Goal: Information Seeking & Learning: Learn about a topic

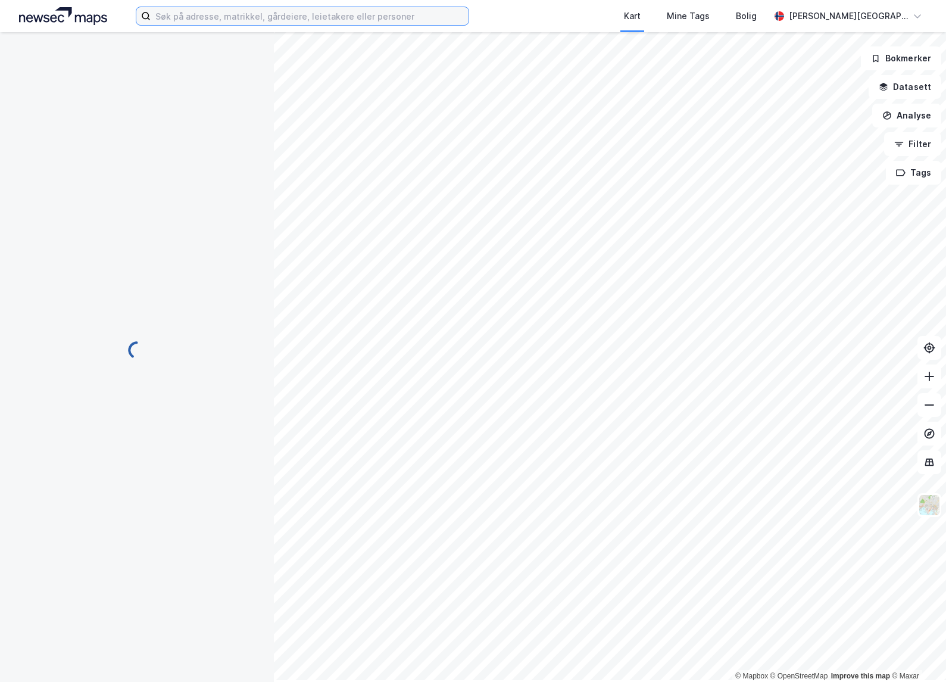
click at [249, 23] on input at bounding box center [310, 16] width 318 height 18
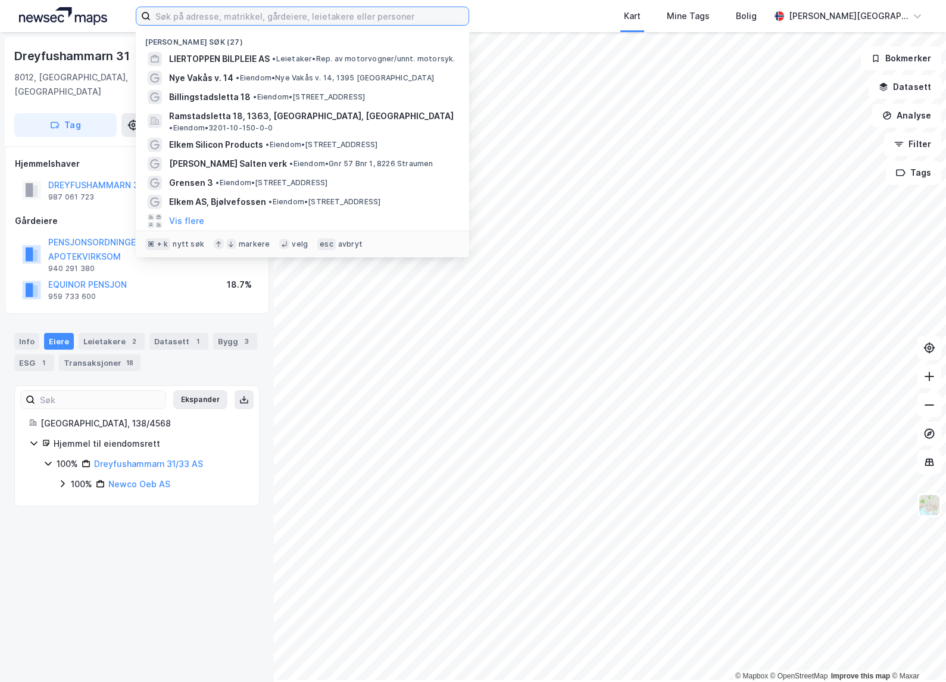
paste input "Billingstadsletta 38, 1396 [GEOGRAPHIC_DATA]"
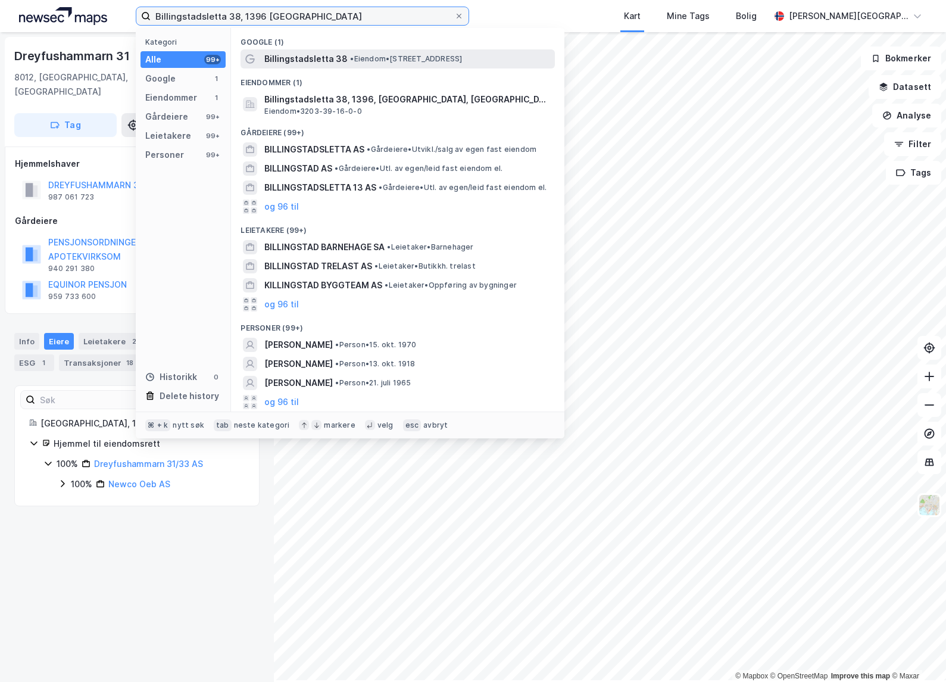
type input "Billingstadsletta 38, 1396 [GEOGRAPHIC_DATA]"
click at [293, 66] on span "Billingstadsletta 38" at bounding box center [305, 59] width 83 height 14
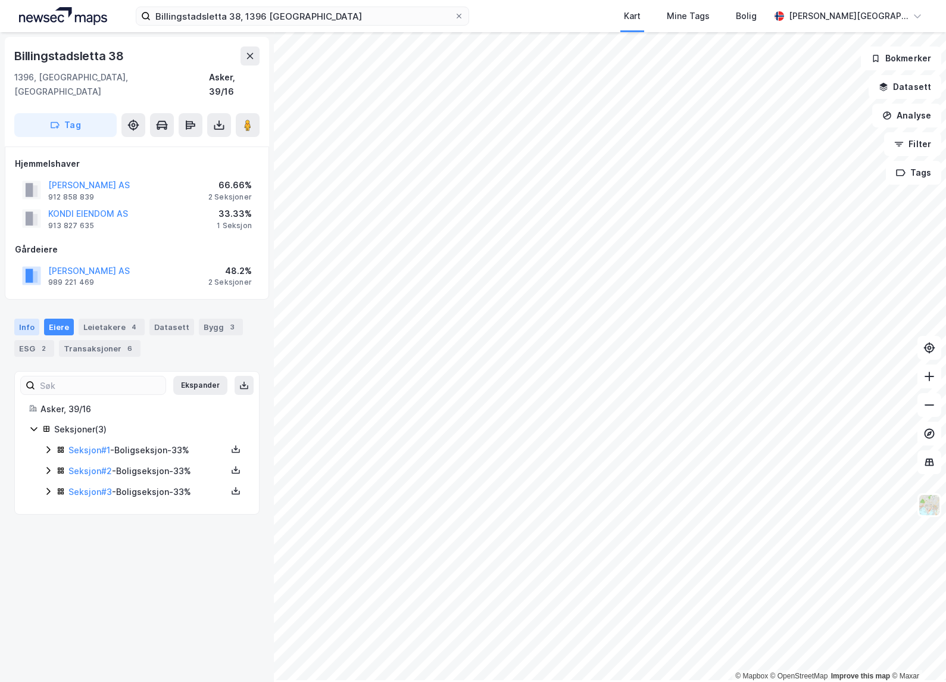
click at [20, 330] on div "Info" at bounding box center [26, 326] width 25 height 17
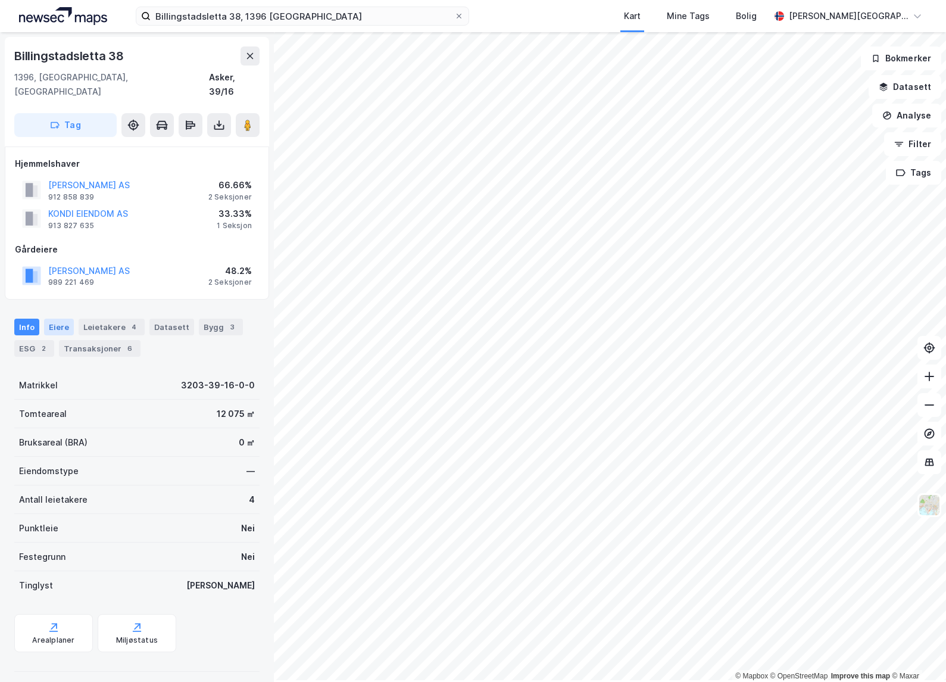
click at [66, 334] on div "Eiere" at bounding box center [59, 326] width 30 height 17
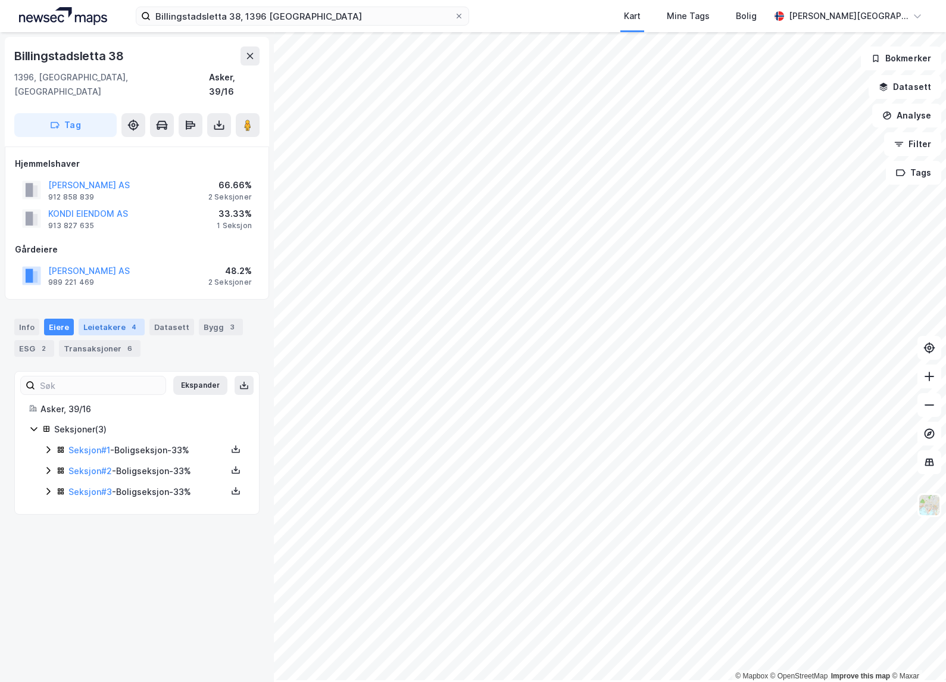
click at [106, 327] on div "Leietakere 4" at bounding box center [112, 326] width 66 height 17
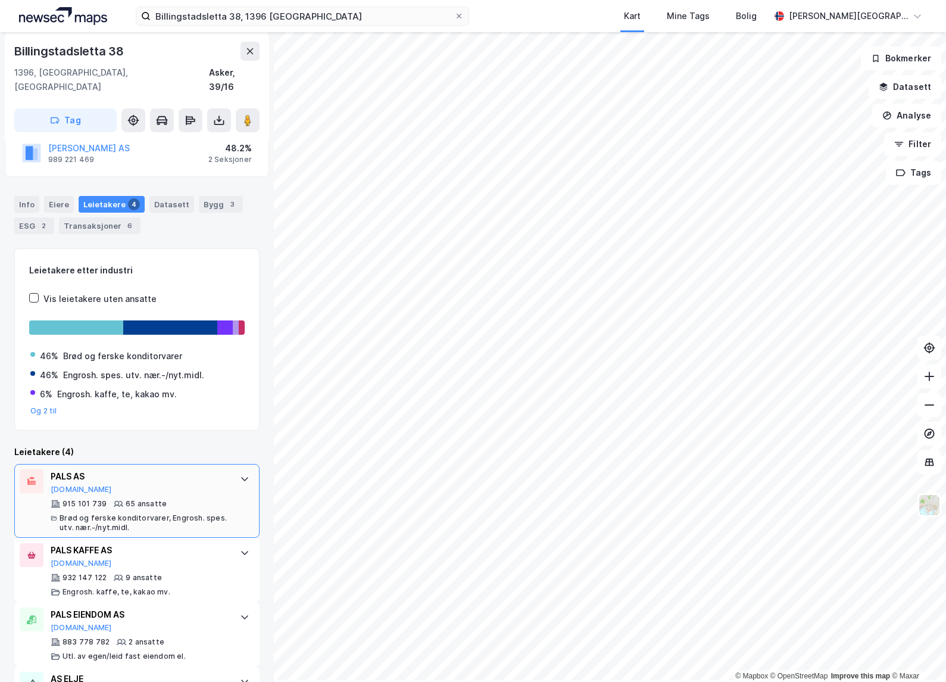
scroll to position [224, 0]
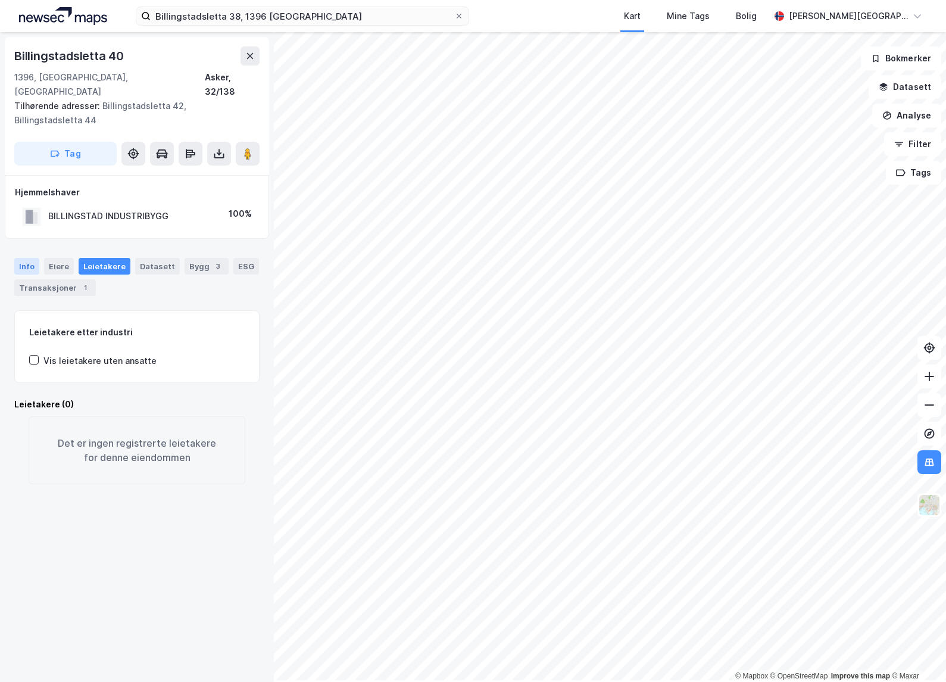
click at [26, 271] on div "Info" at bounding box center [26, 266] width 25 height 17
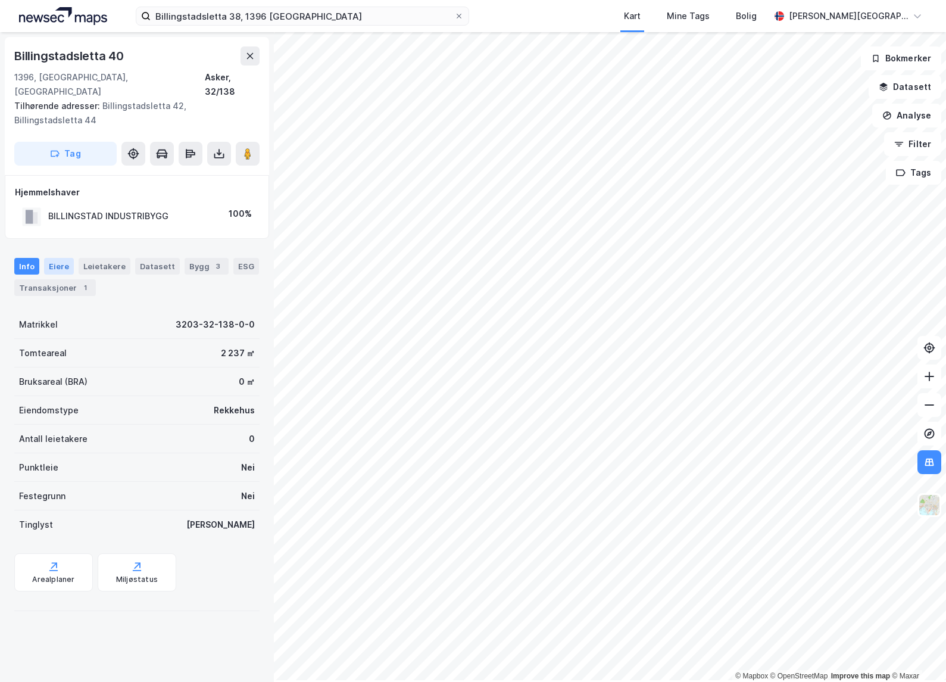
click at [56, 264] on div "Eiere" at bounding box center [59, 266] width 30 height 17
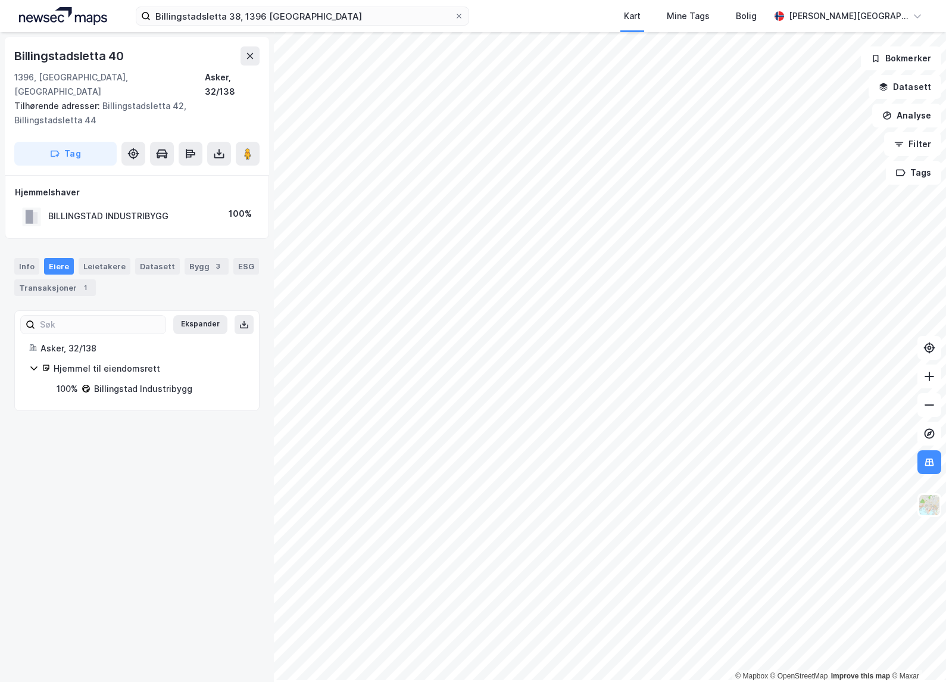
click at [115, 376] on div "Hjemmel til eiendomsrett" at bounding box center [149, 368] width 191 height 14
click at [214, 268] on div "3" at bounding box center [218, 266] width 12 height 12
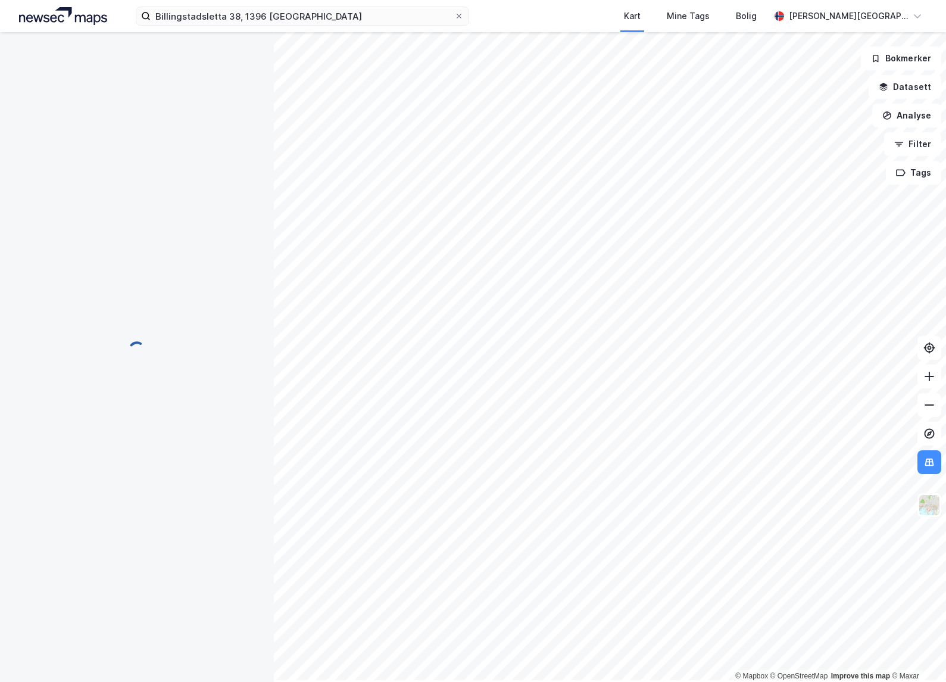
scroll to position [52, 0]
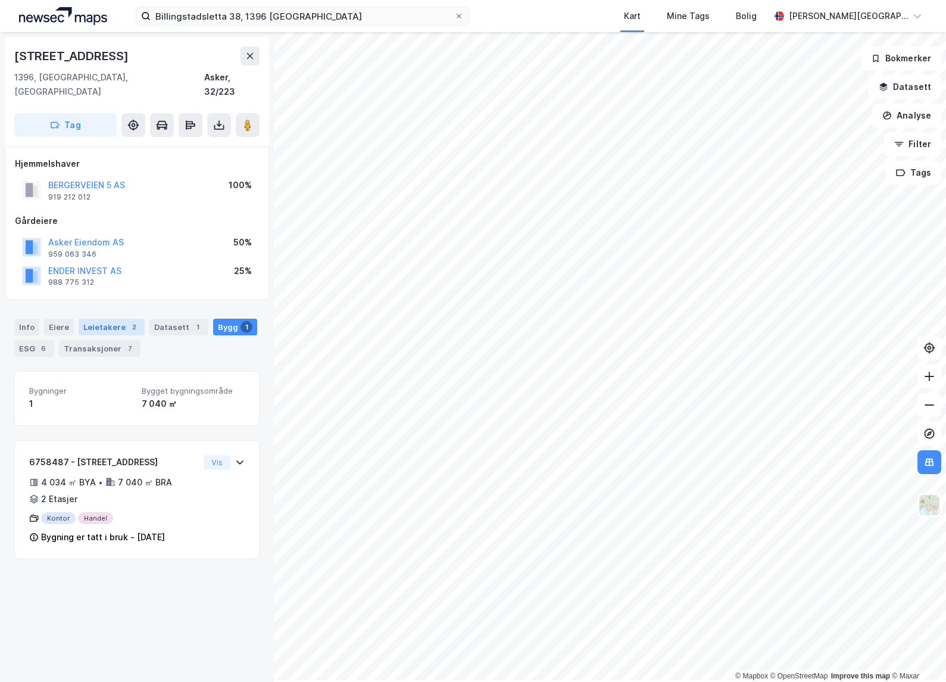
click at [136, 333] on div "2" at bounding box center [134, 327] width 12 height 12
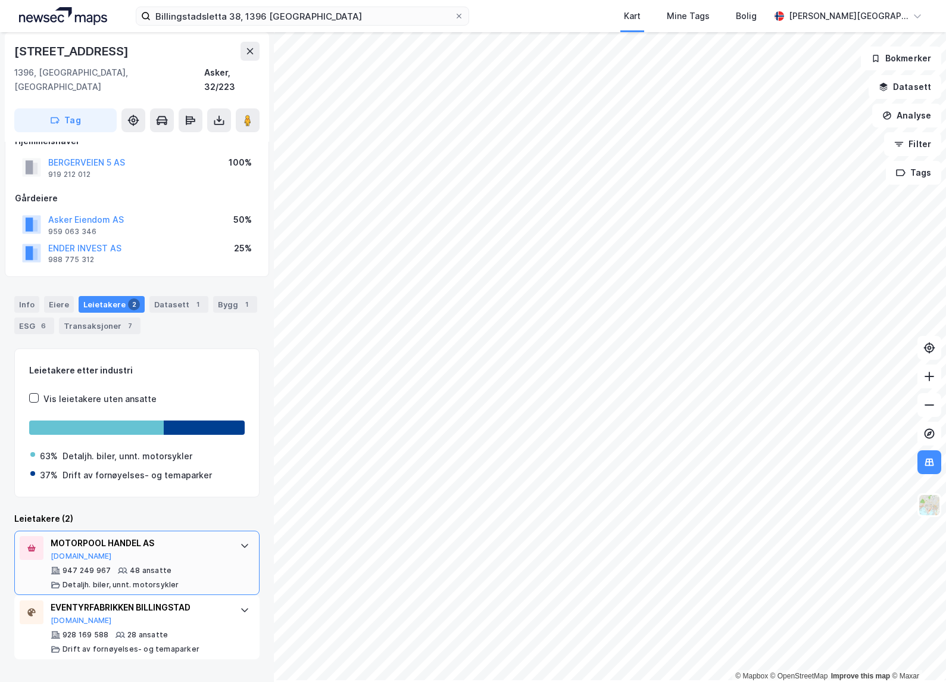
scroll to position [43, 0]
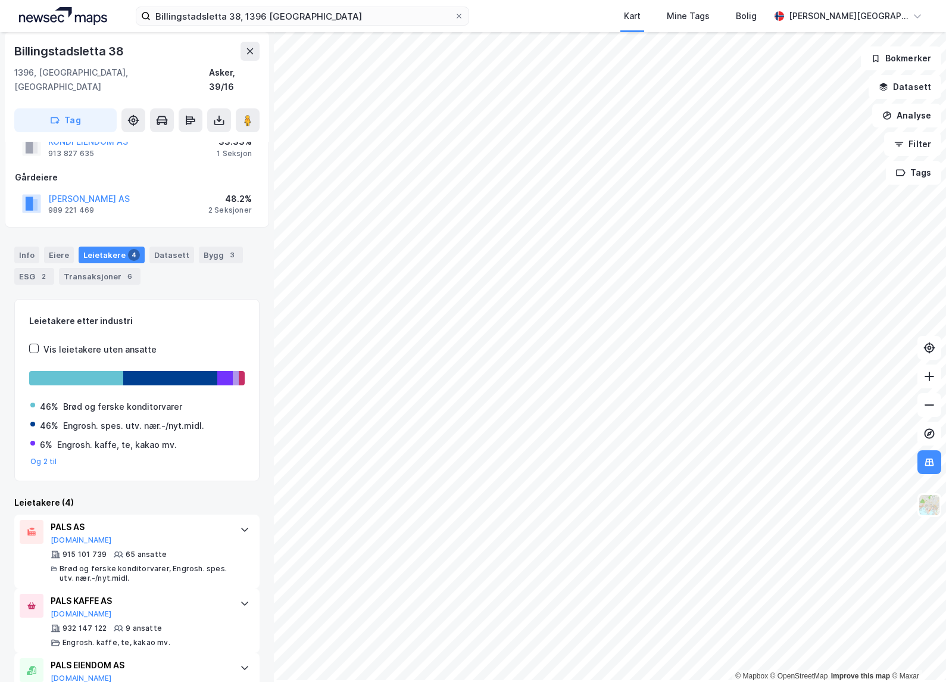
scroll to position [87, 0]
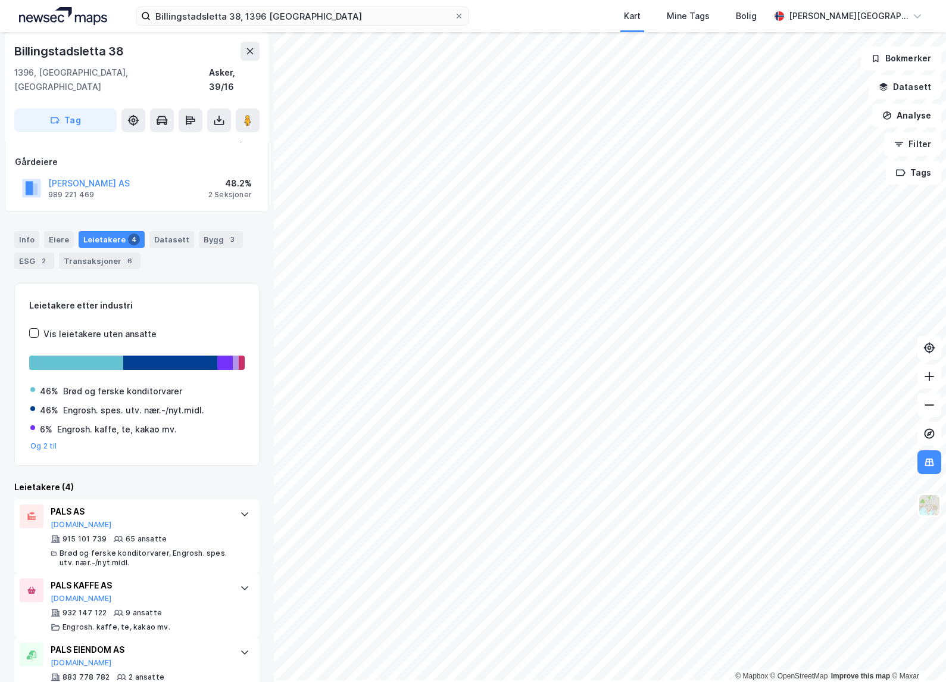
click at [945, 418] on html "Billingstadsletta 38, 1396 Billingstad Kart Mine Tags Bolig [PERSON_NAME] © Map…" at bounding box center [473, 341] width 946 height 682
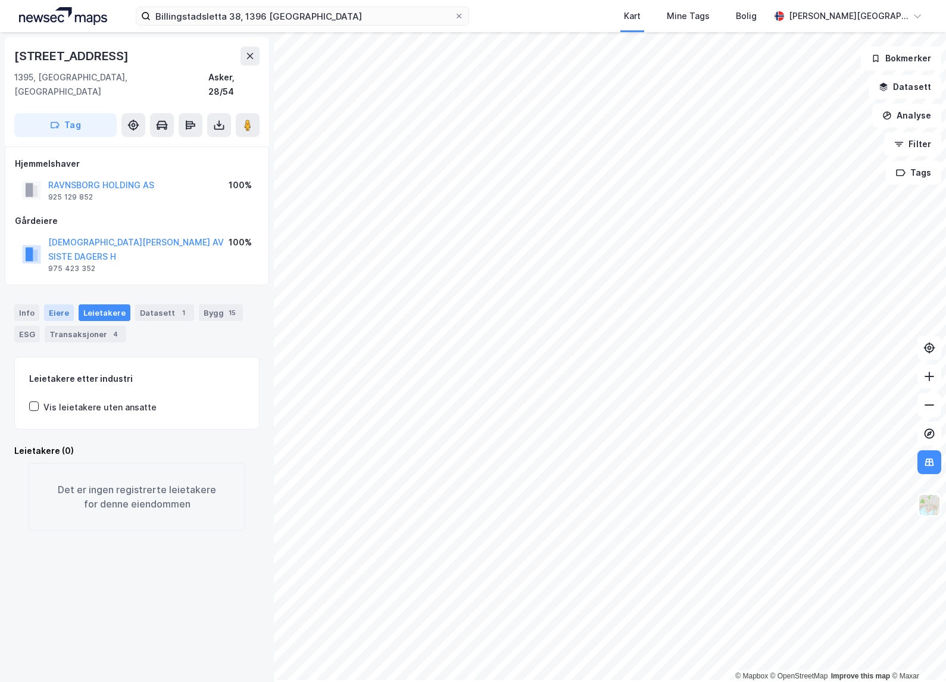
click at [62, 304] on div "Eiere" at bounding box center [59, 312] width 30 height 17
